Goal: Transaction & Acquisition: Purchase product/service

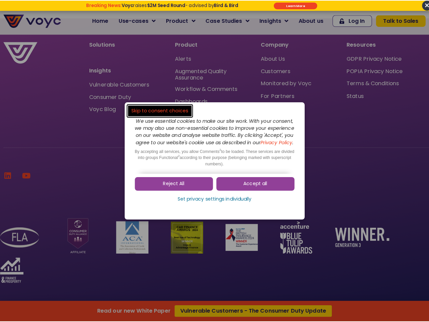
scroll to position [2285, 0]
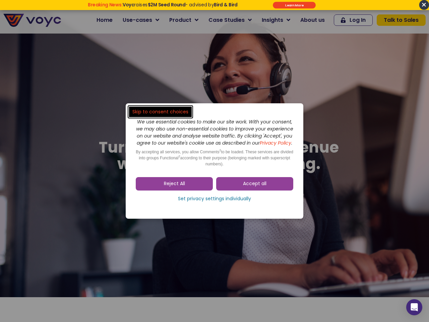
click at [255, 187] on span "Accept all" at bounding box center [254, 183] width 23 height 7
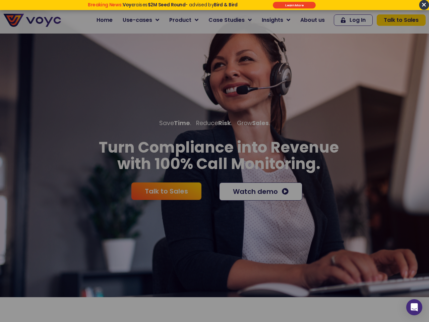
click at [174, 188] on span "Talk to Sales" at bounding box center [166, 191] width 43 height 7
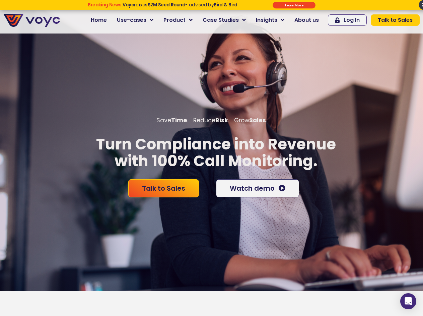
click at [214, 201] on div "Talk to Sales Watch demo" at bounding box center [212, 188] width 178 height 25
